Goal: Task Accomplishment & Management: Use online tool/utility

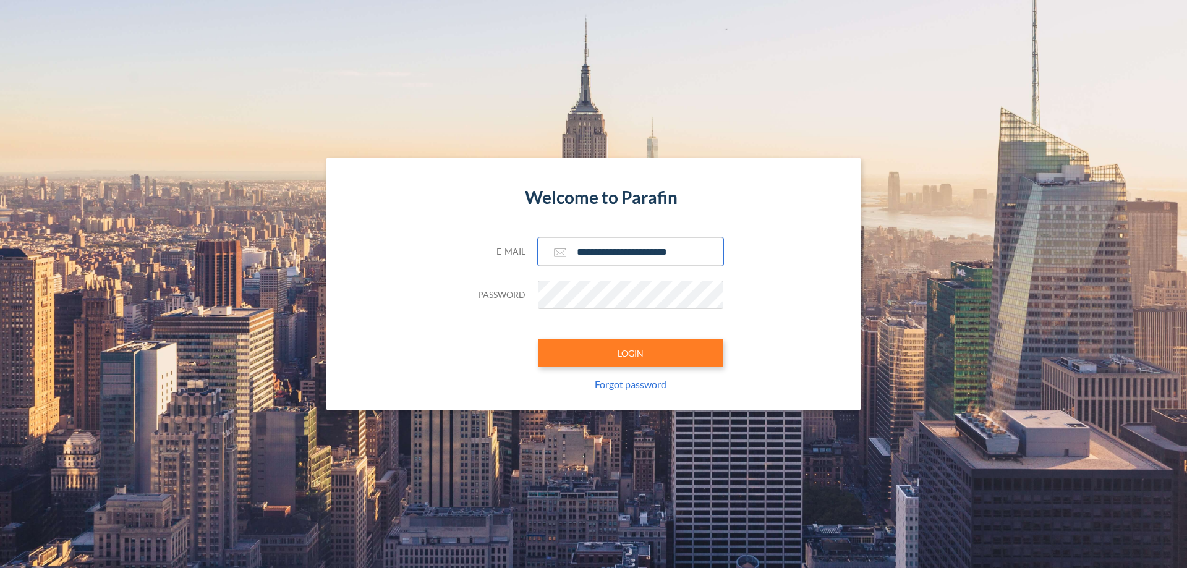
type input "**********"
click at [630, 353] on button "LOGIN" at bounding box center [630, 353] width 185 height 28
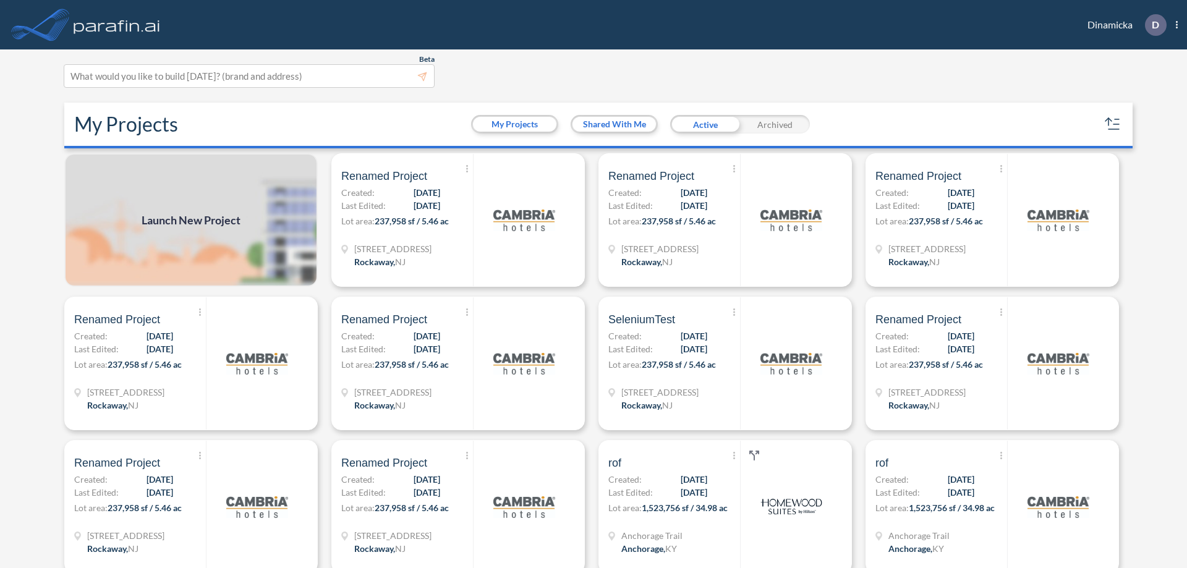
scroll to position [3, 0]
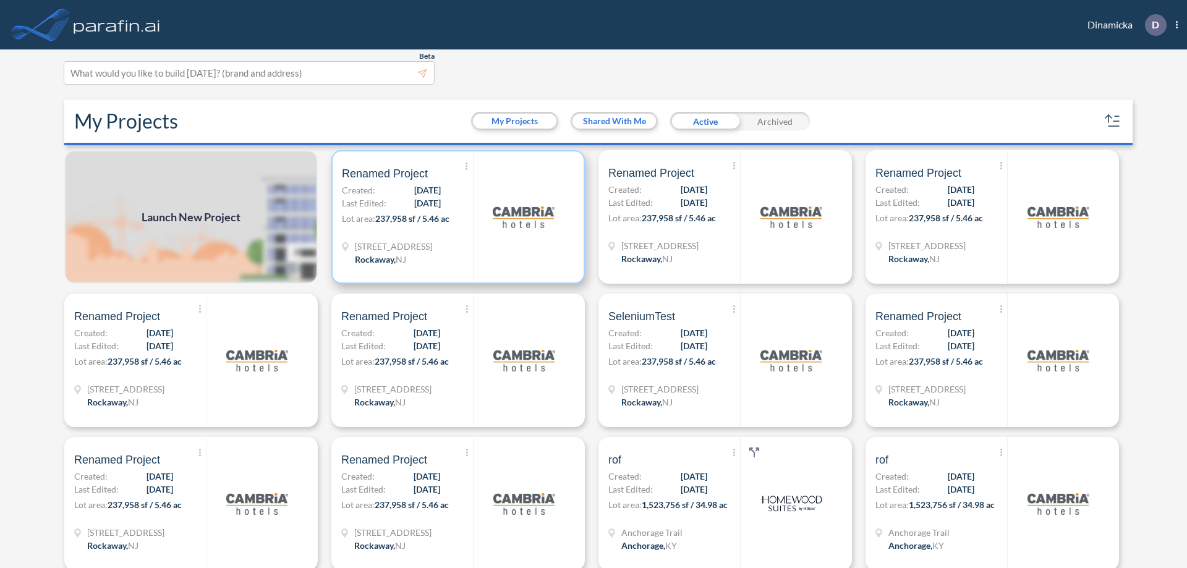
click at [456, 217] on p "Lot area: 237,958 sf / 5.46 ac" at bounding box center [407, 221] width 131 height 18
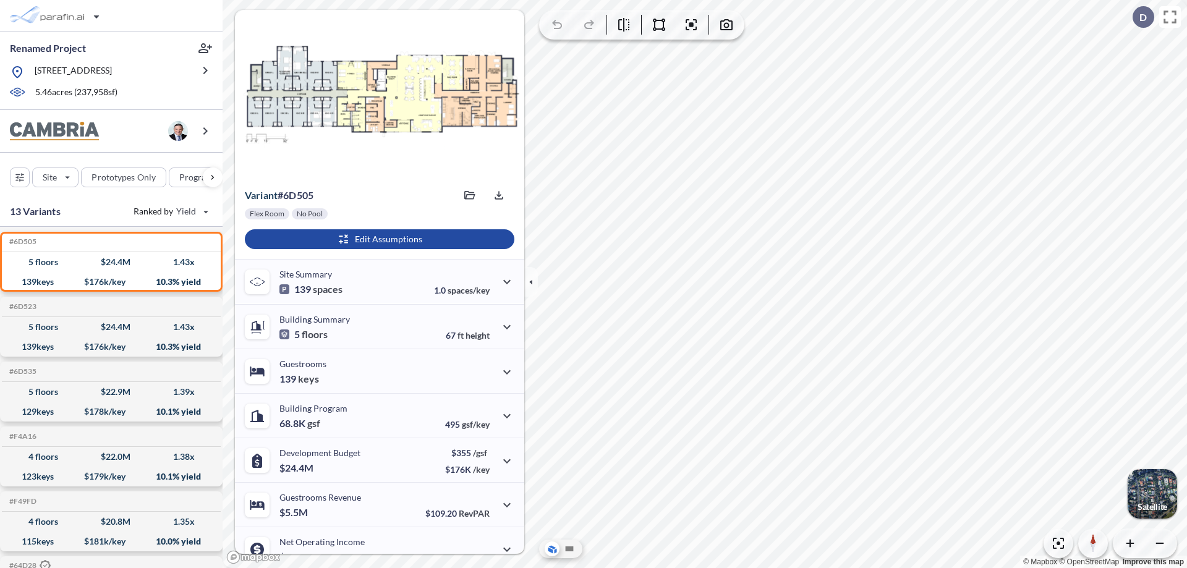
scroll to position [62, 0]
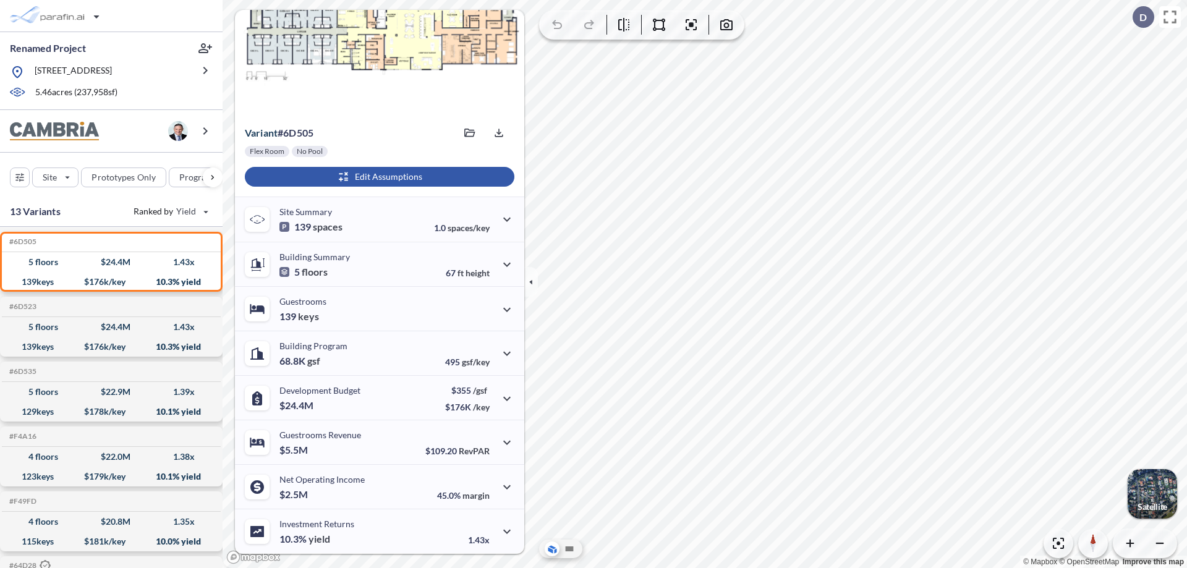
click at [378, 177] on div "button" at bounding box center [380, 177] width 270 height 20
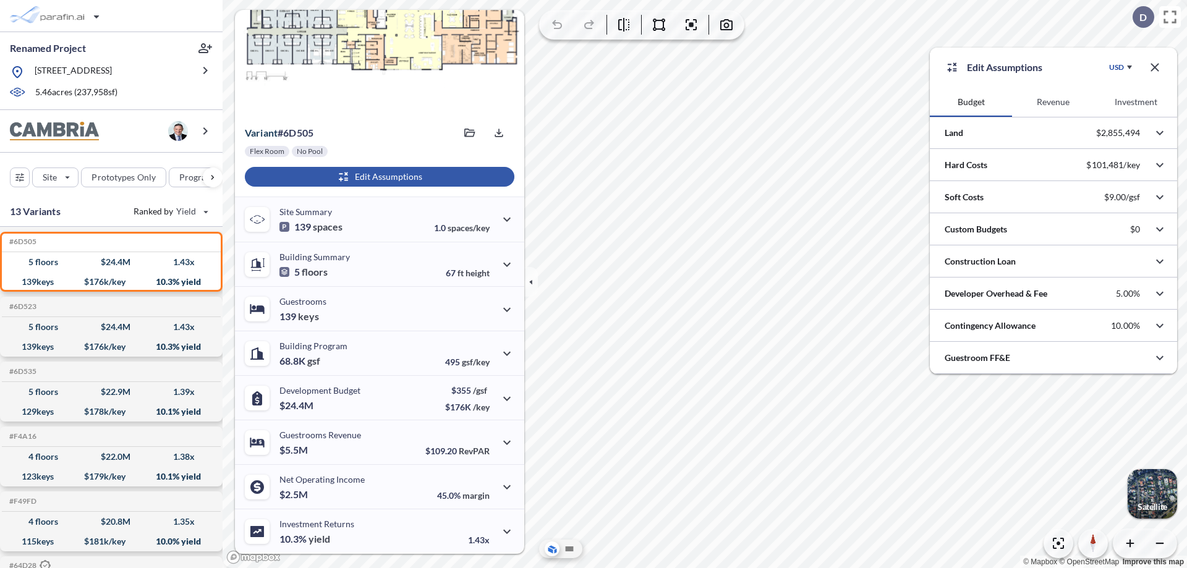
click at [1053, 102] on button "Revenue" at bounding box center [1053, 102] width 82 height 30
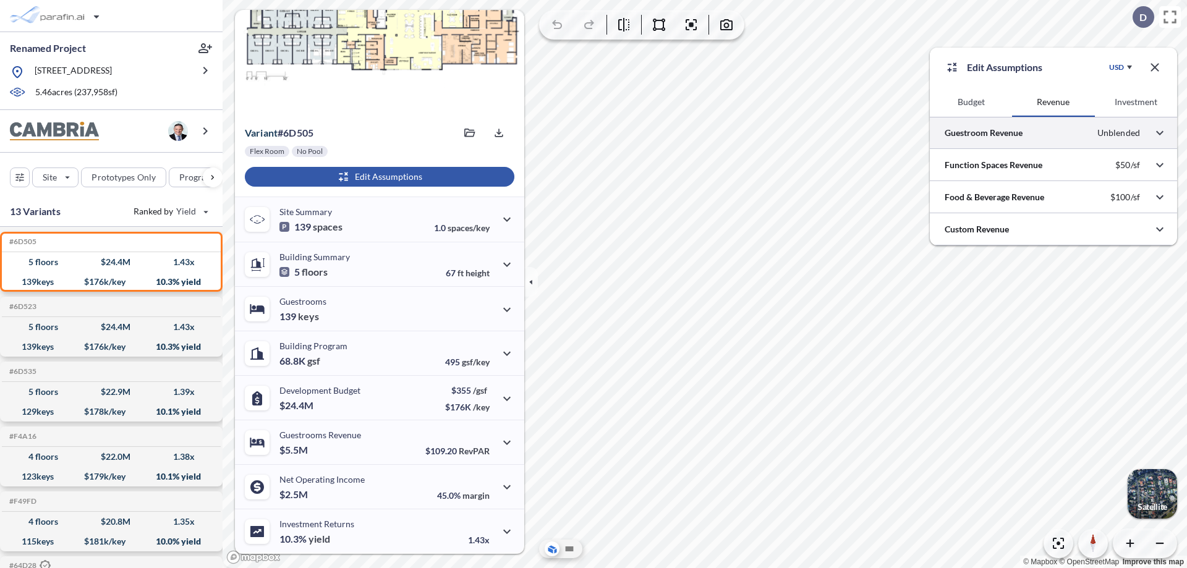
click at [1053, 133] on div at bounding box center [1053, 133] width 247 height 32
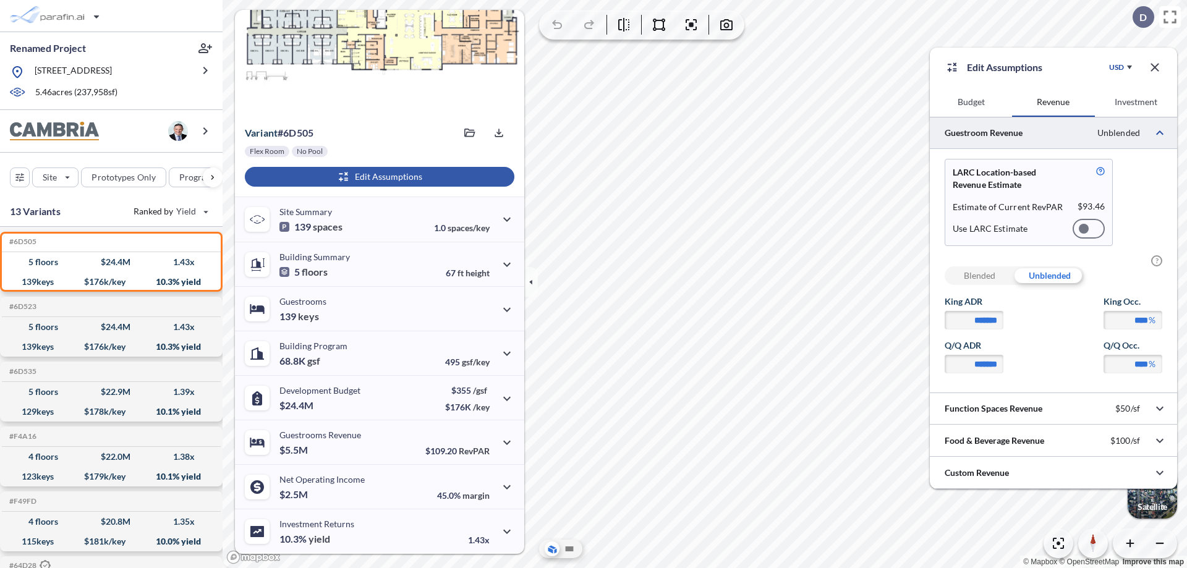
click at [1089, 229] on div at bounding box center [1088, 229] width 32 height 20
